Goal: Answer question/provide support: Share knowledge or assist other users

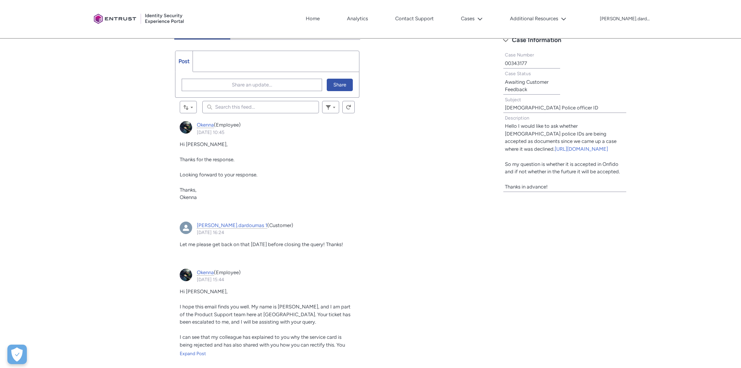
scroll to position [338, 0]
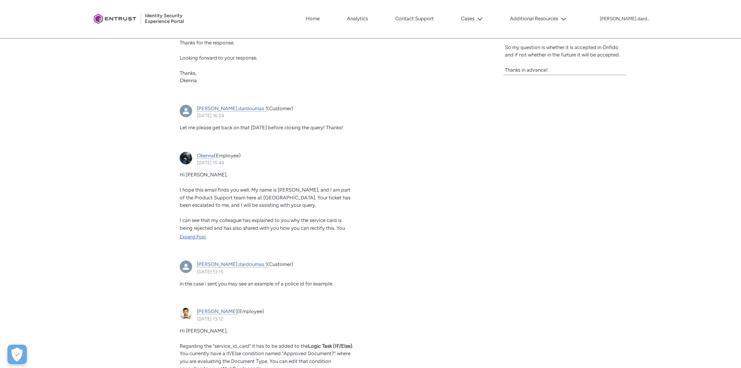
click at [197, 235] on div "Expand Post" at bounding box center [267, 236] width 175 height 7
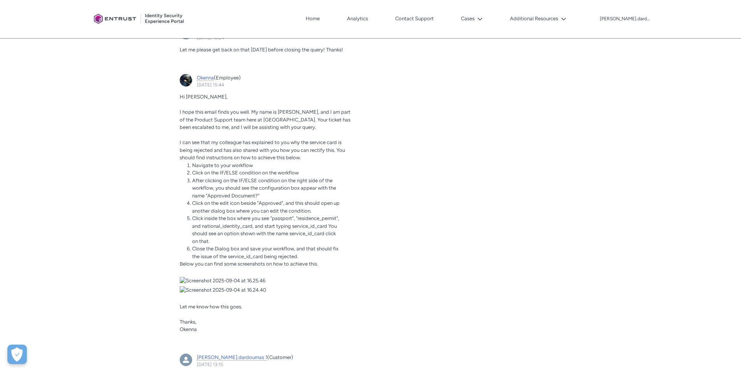
scroll to position [0, 0]
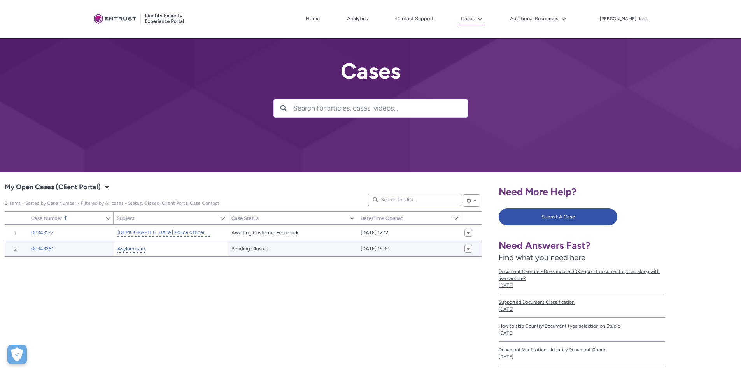
click at [140, 249] on link "Asylum card" at bounding box center [132, 249] width 28 height 8
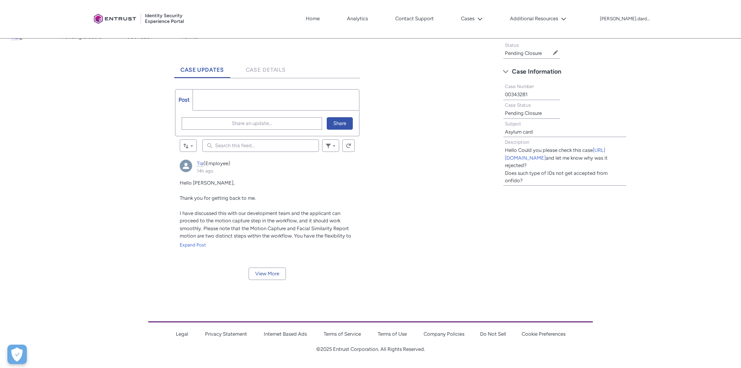
scroll to position [184, 0]
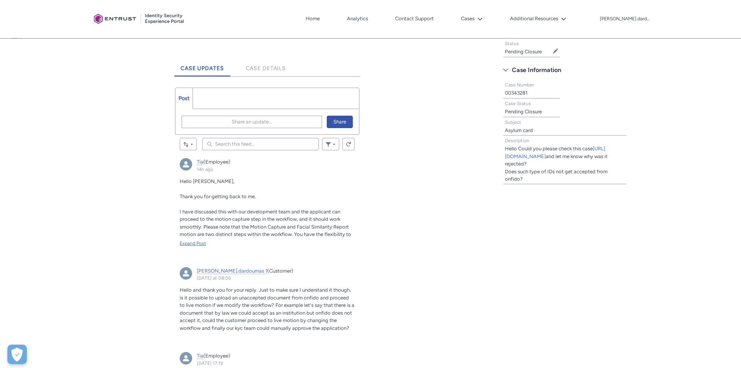
click at [197, 241] on div "Expand Post" at bounding box center [267, 243] width 175 height 7
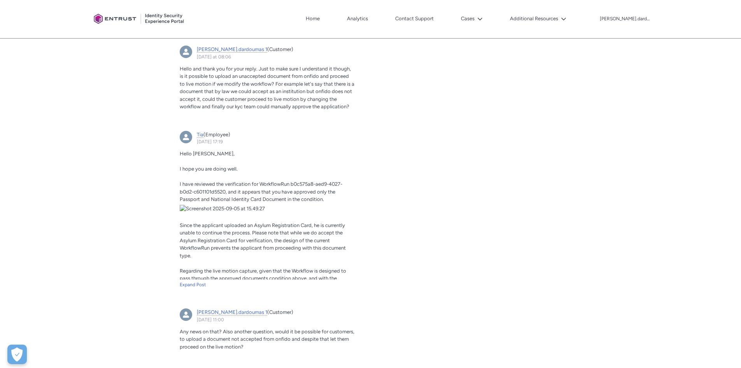
scroll to position [534, 0]
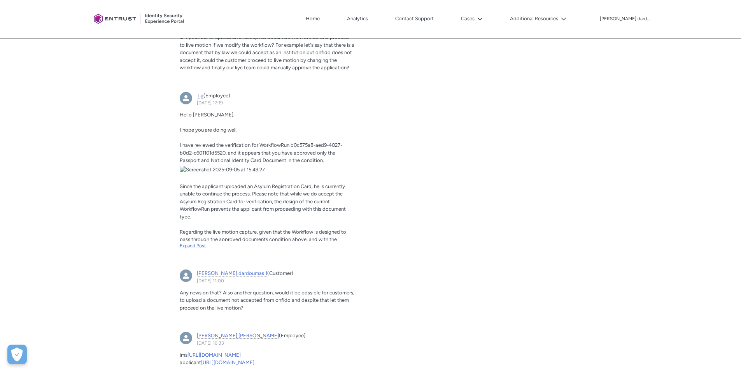
click at [193, 244] on div "Expand Post" at bounding box center [267, 245] width 175 height 7
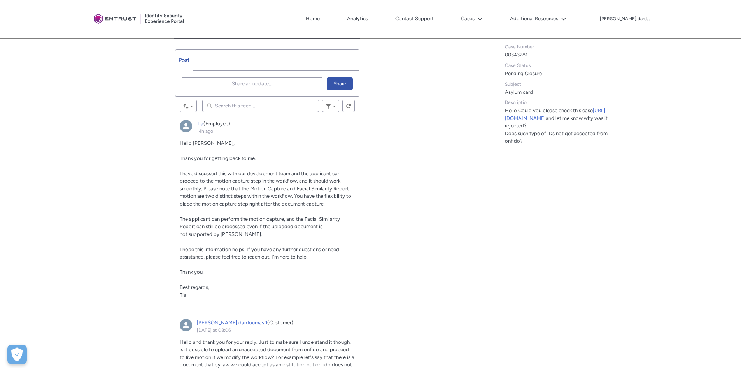
scroll to position [184, 0]
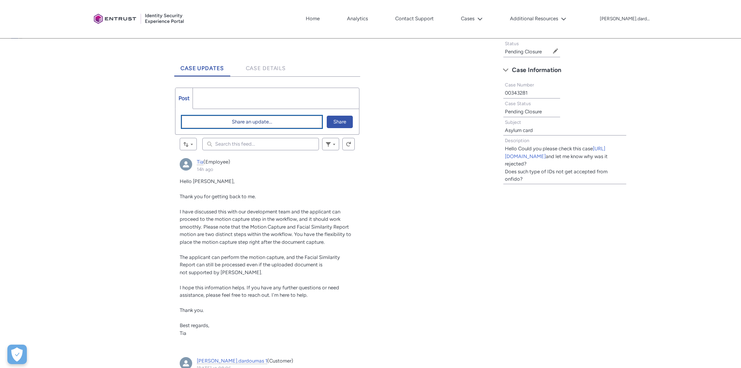
click at [239, 119] on span "Share an update..." at bounding box center [252, 122] width 40 height 12
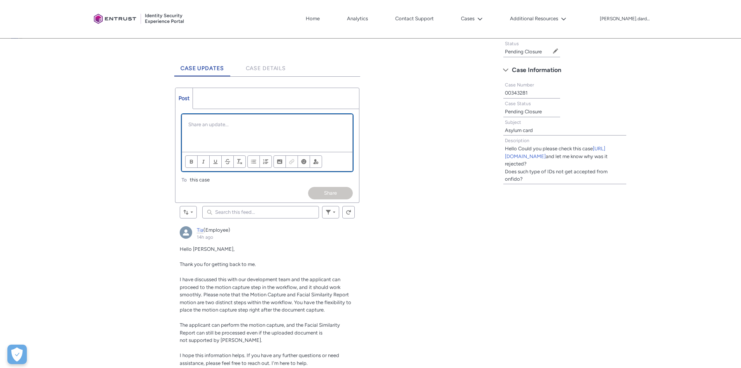
scroll to position [0, 0]
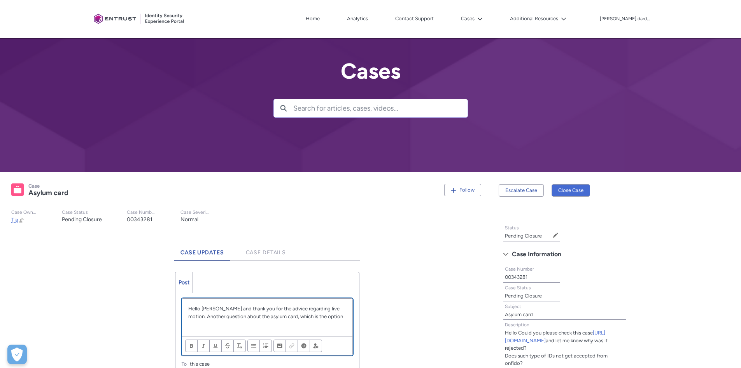
click at [323, 317] on p "Hello [PERSON_NAME] and thank you for the advice regarding live motion. Another…" at bounding box center [267, 312] width 158 height 15
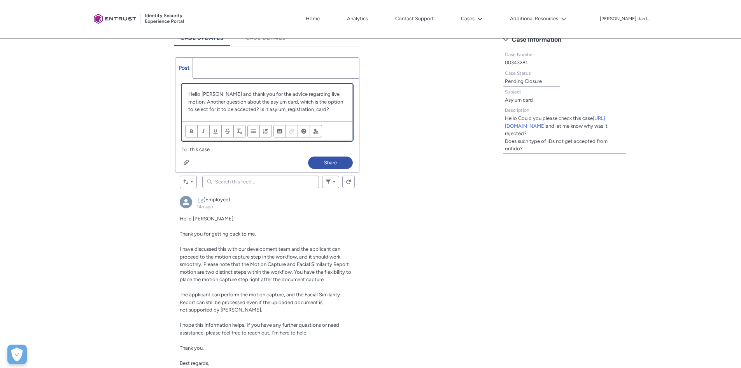
scroll to position [234, 0]
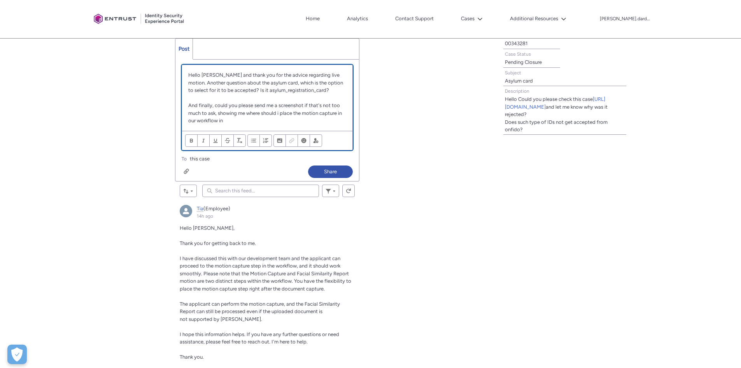
drag, startPoint x: 237, startPoint y: 123, endPoint x: 219, endPoint y: 122, distance: 18.3
click at [219, 122] on p "And finally, could you please send me a screenshot if that's not too much to as…" at bounding box center [267, 113] width 158 height 23
paste div "Chatter Publisher"
drag, startPoint x: 230, startPoint y: 120, endPoint x: 237, endPoint y: 128, distance: 10.2
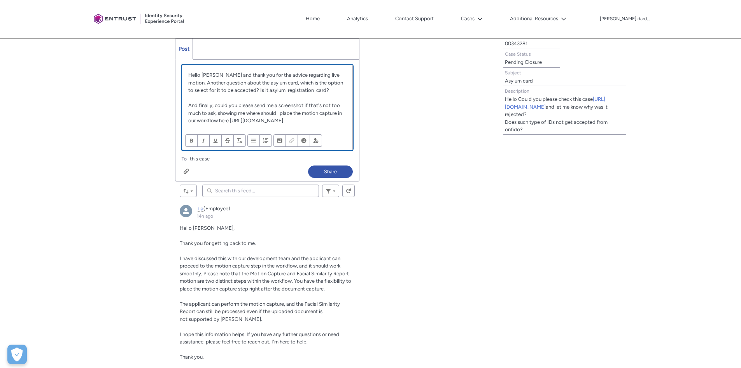
click at [237, 125] on p "And finally, could you please send me a screenshot if that's not too much to as…" at bounding box center [267, 113] width 158 height 23
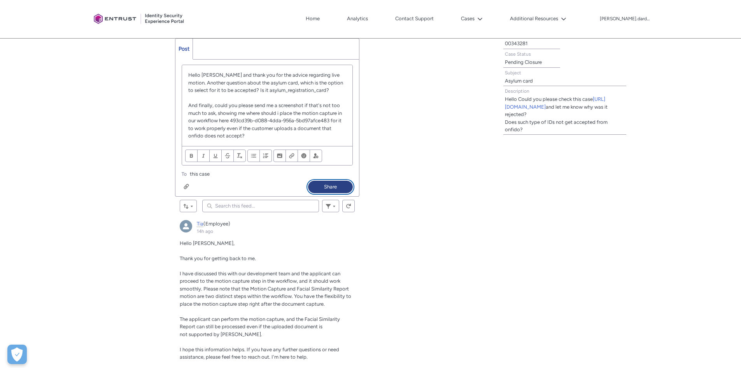
click at [334, 190] on button "Share" at bounding box center [330, 187] width 45 height 12
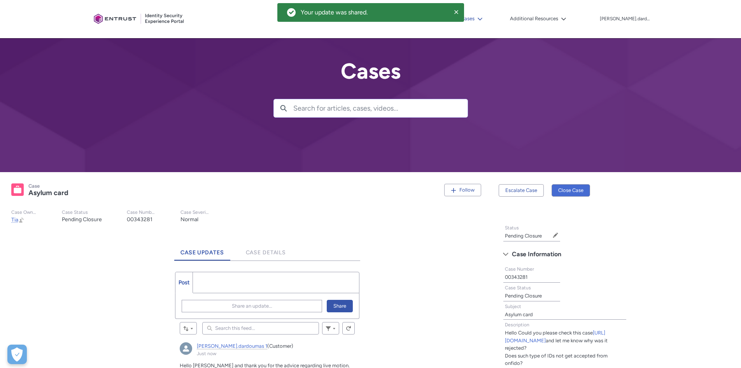
click at [481, 22] on button "Cases" at bounding box center [472, 19] width 26 height 12
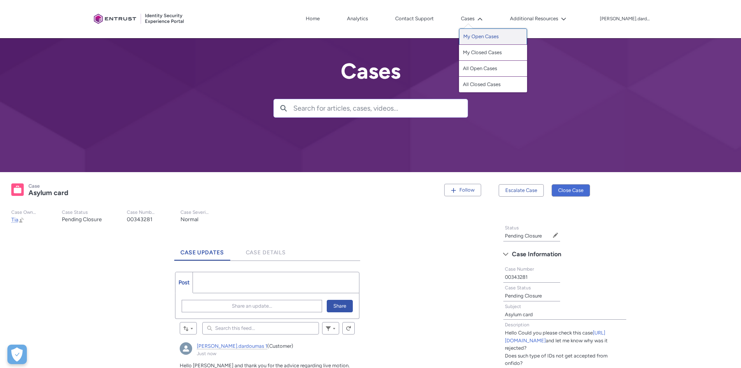
click at [489, 38] on link "My Open Cases" at bounding box center [493, 36] width 68 height 16
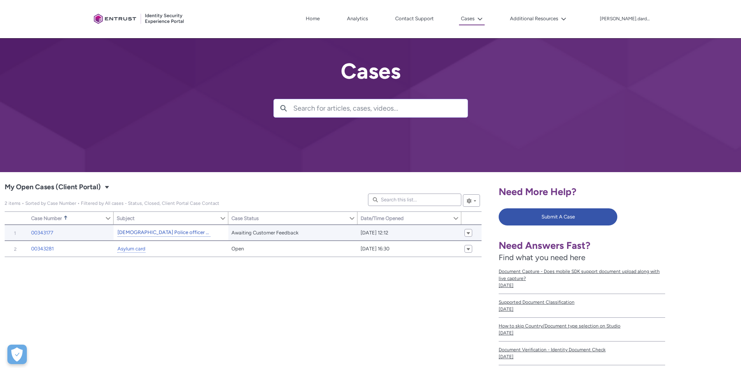
click at [146, 231] on link "[DEMOGRAPHIC_DATA] Police officer ID" at bounding box center [164, 232] width 93 height 8
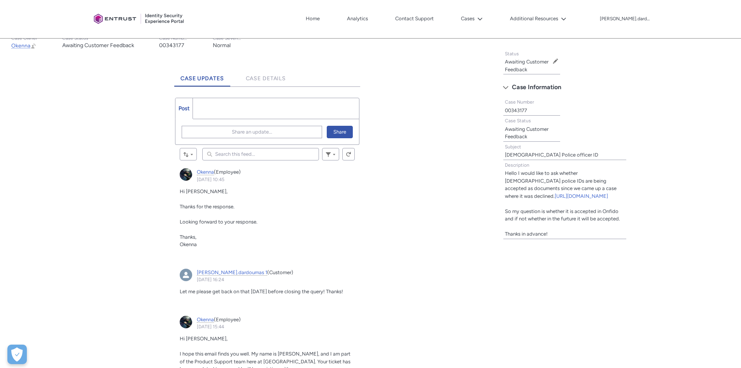
scroll to position [195, 0]
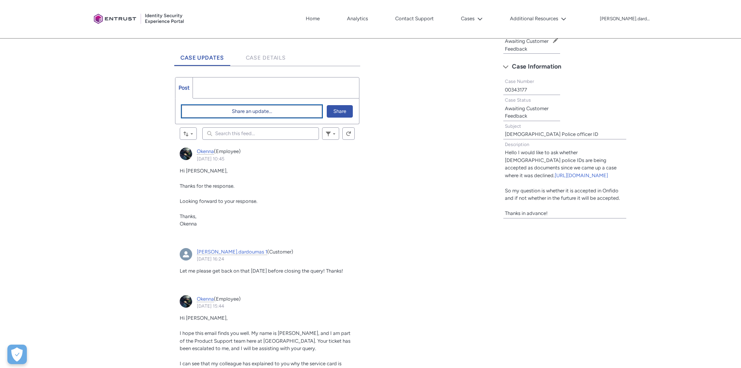
click at [262, 112] on span "Share an update..." at bounding box center [252, 111] width 40 height 12
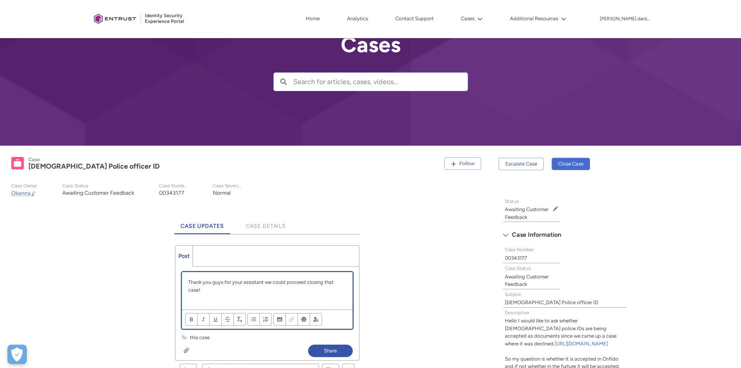
scroll to position [78, 0]
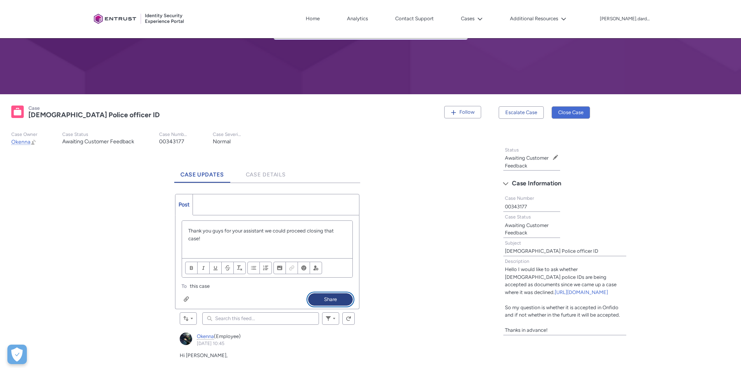
click at [341, 297] on button "Share" at bounding box center [330, 299] width 45 height 12
